Goal: Navigation & Orientation: Find specific page/section

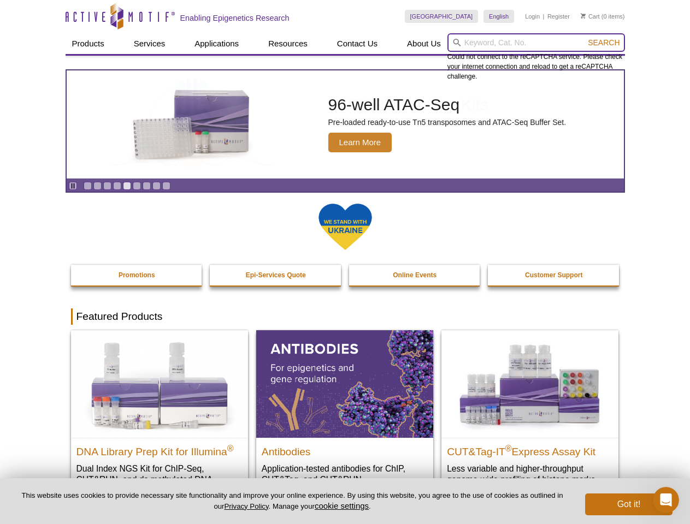
click at [536, 43] on input "search" at bounding box center [535, 42] width 177 height 19
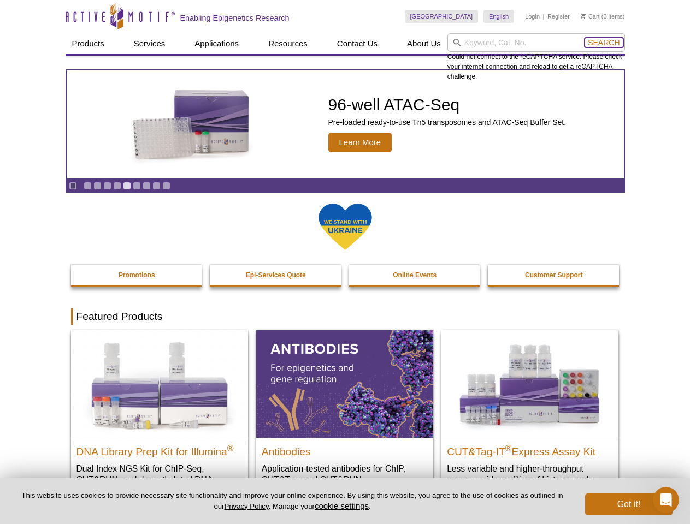
click at [603, 43] on span "Search" at bounding box center [604, 42] width 32 height 9
click at [73, 186] on icon "Pause" at bounding box center [72, 185] width 7 height 7
click at [87, 186] on link "Go to slide 1" at bounding box center [88, 186] width 8 height 8
click at [97, 186] on link "Go to slide 2" at bounding box center [97, 186] width 8 height 8
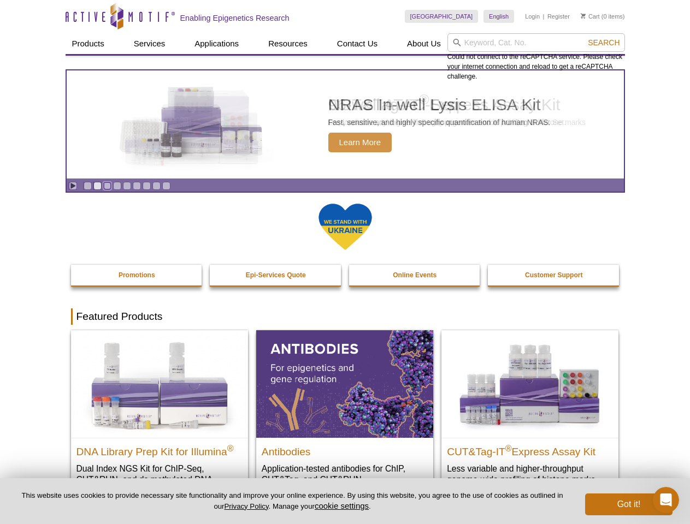
click at [107, 186] on link "Go to slide 3" at bounding box center [107, 186] width 8 height 8
click at [117, 186] on link "Go to slide 4" at bounding box center [117, 186] width 8 height 8
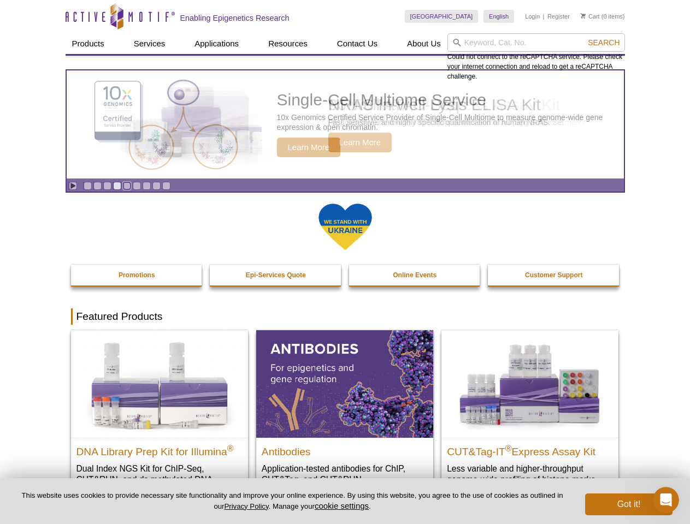
click at [127, 186] on link "Go to slide 5" at bounding box center [127, 186] width 8 height 8
